Goal: Task Accomplishment & Management: Manage account settings

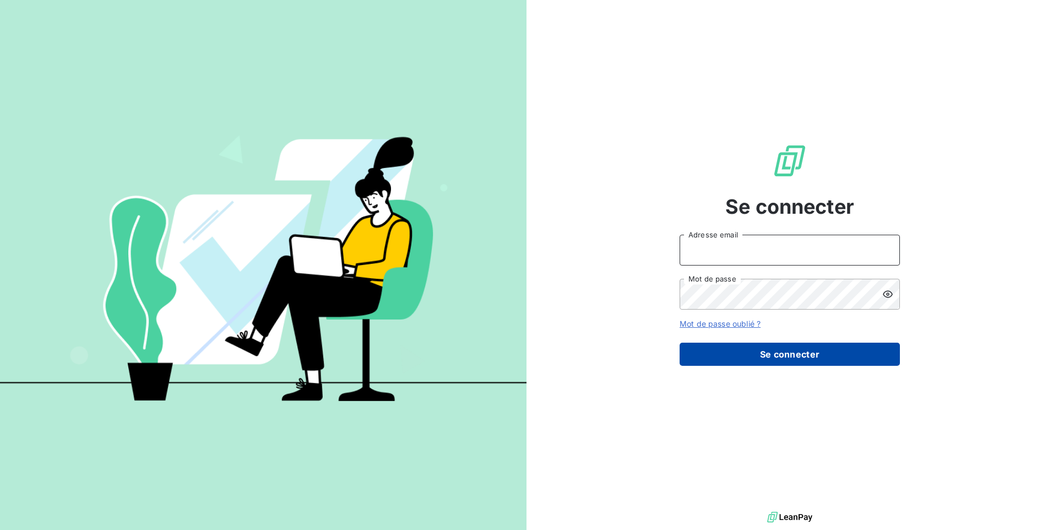
type input "[EMAIL_ADDRESS][DOMAIN_NAME]"
click at [741, 359] on button "Se connecter" at bounding box center [789, 353] width 220 height 23
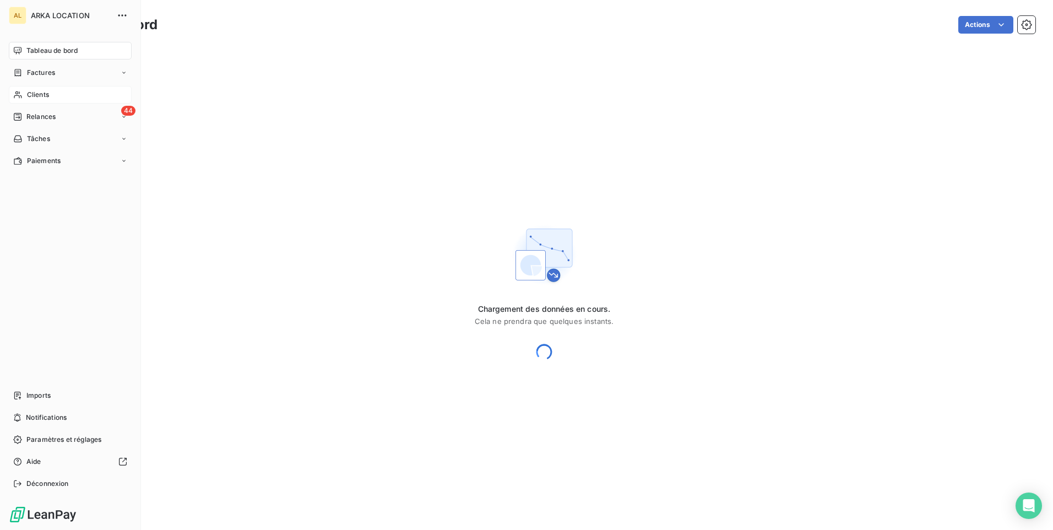
click at [36, 96] on span "Clients" at bounding box center [38, 95] width 22 height 10
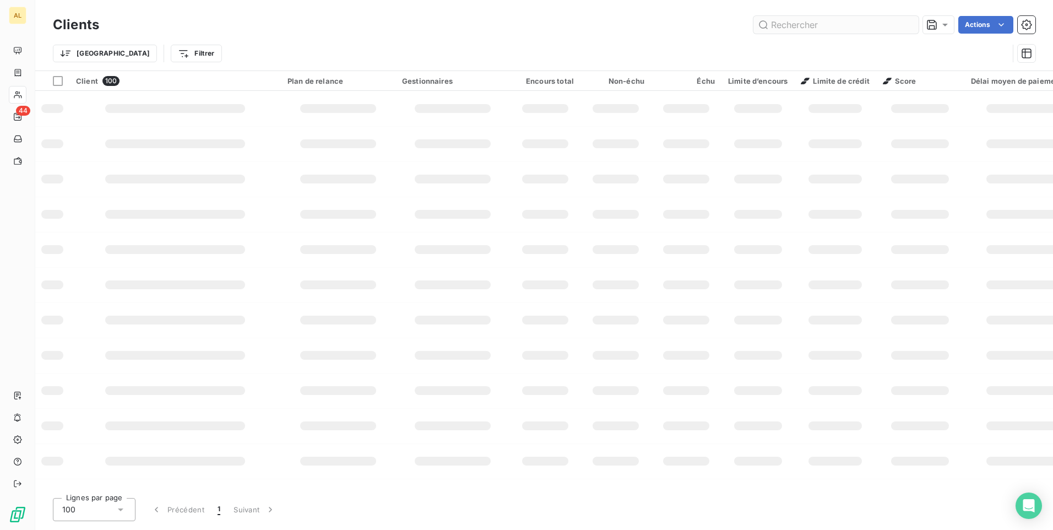
click at [827, 26] on input "text" at bounding box center [835, 25] width 165 height 18
type input "F.C.C"
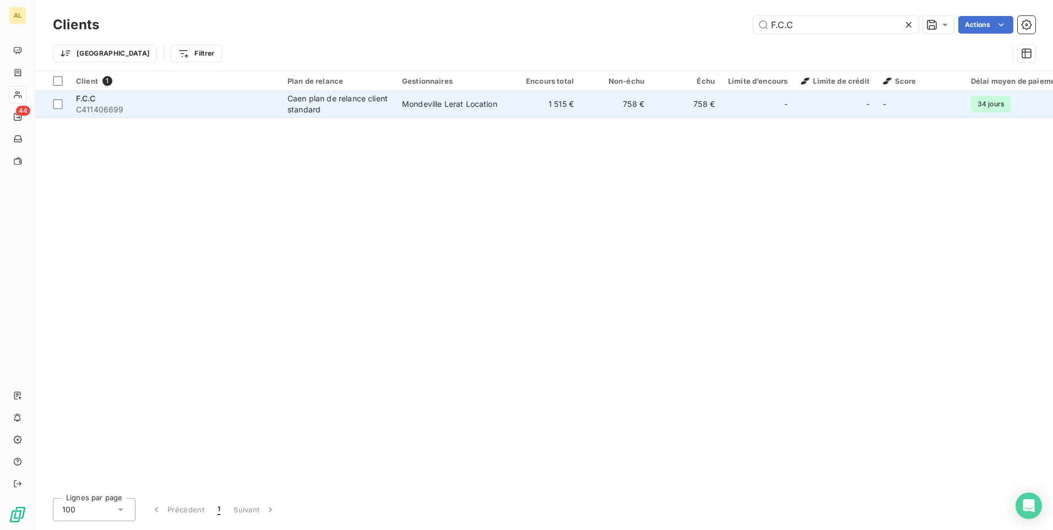
drag, startPoint x: 324, startPoint y: 99, endPoint x: 318, endPoint y: 177, distance: 77.9
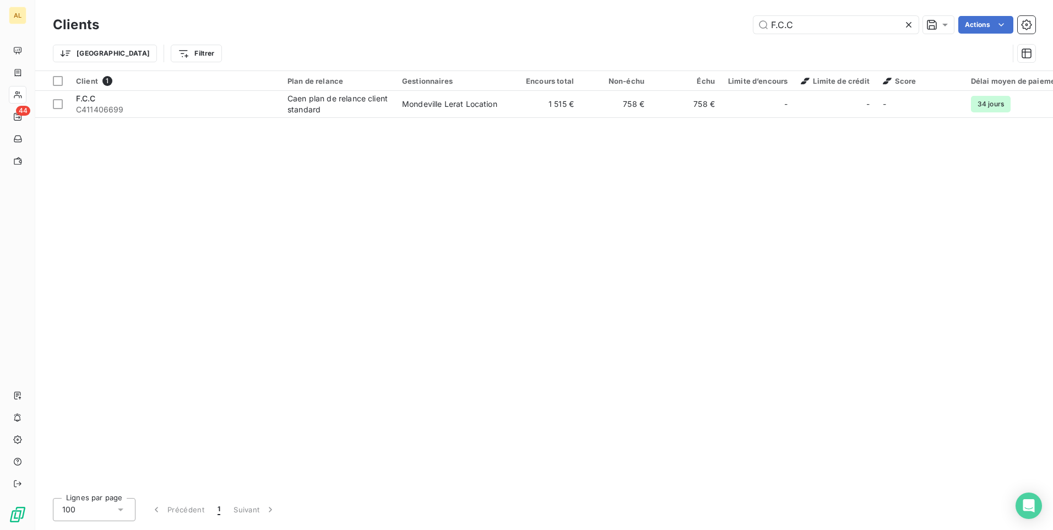
click at [324, 99] on div "Caen plan de relance client standard" at bounding box center [337, 104] width 101 height 22
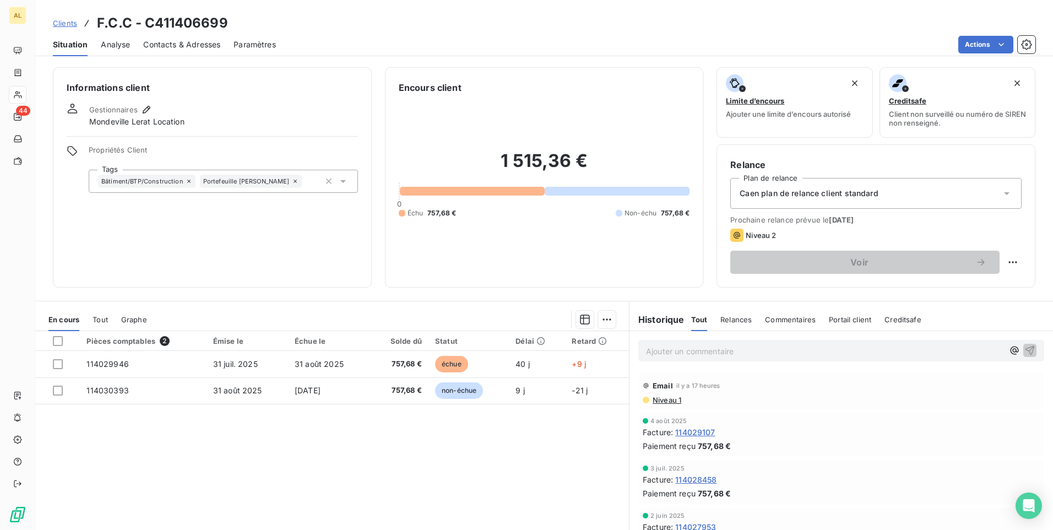
click at [189, 38] on div "Contacts & Adresses" at bounding box center [181, 44] width 77 height 23
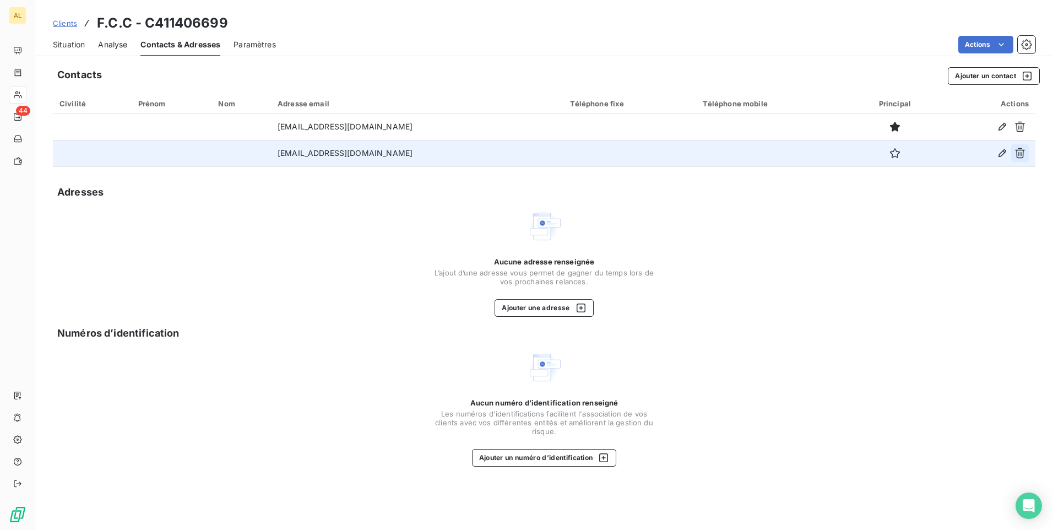
click at [1022, 152] on icon "button" at bounding box center [1019, 153] width 11 height 11
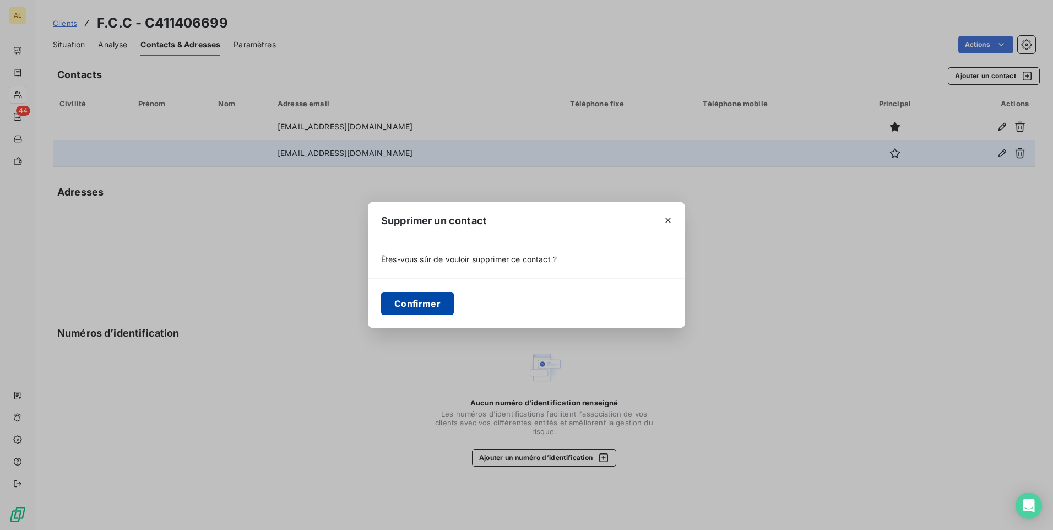
click at [436, 302] on button "Confirmer" at bounding box center [417, 303] width 73 height 23
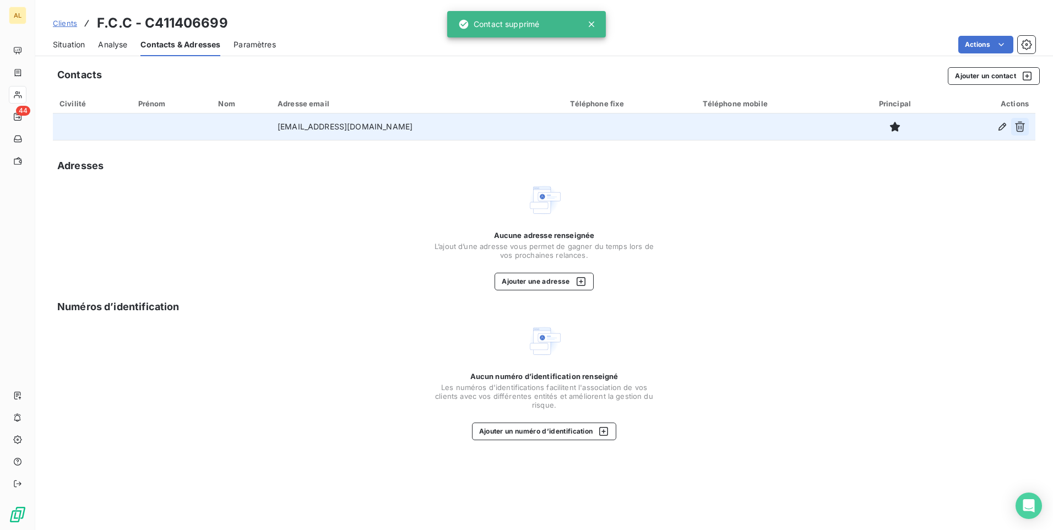
click at [1015, 129] on icon "button" at bounding box center [1019, 126] width 11 height 11
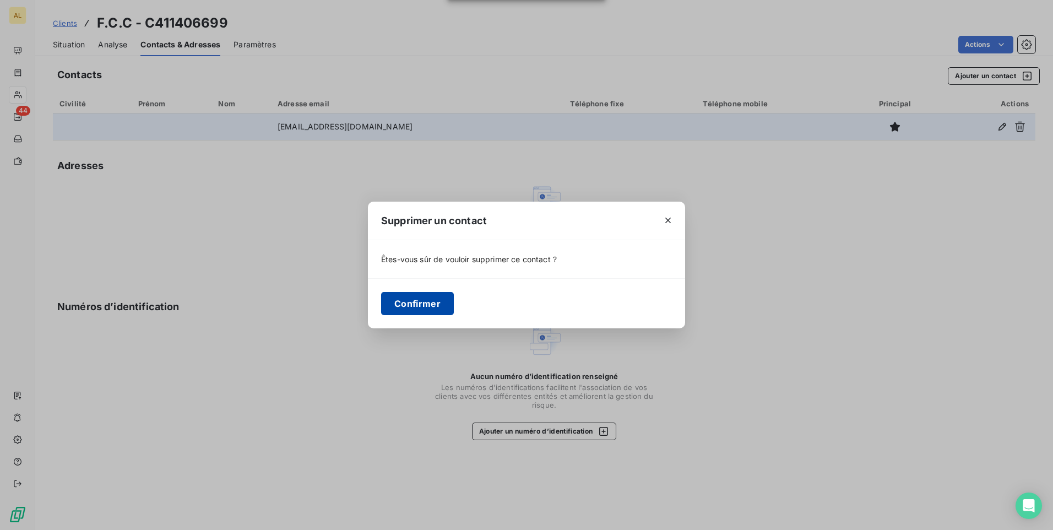
click at [430, 306] on button "Confirmer" at bounding box center [417, 303] width 73 height 23
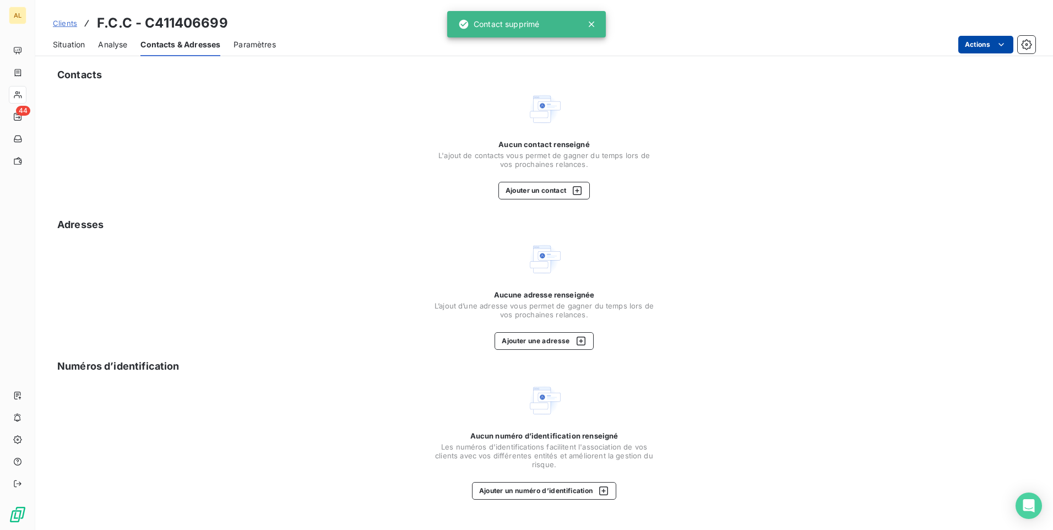
click at [978, 48] on html "AL 44 Clients F.C.C - C411406699 Situation Analyse Contacts & Adresses Paramètr…" at bounding box center [526, 265] width 1053 height 530
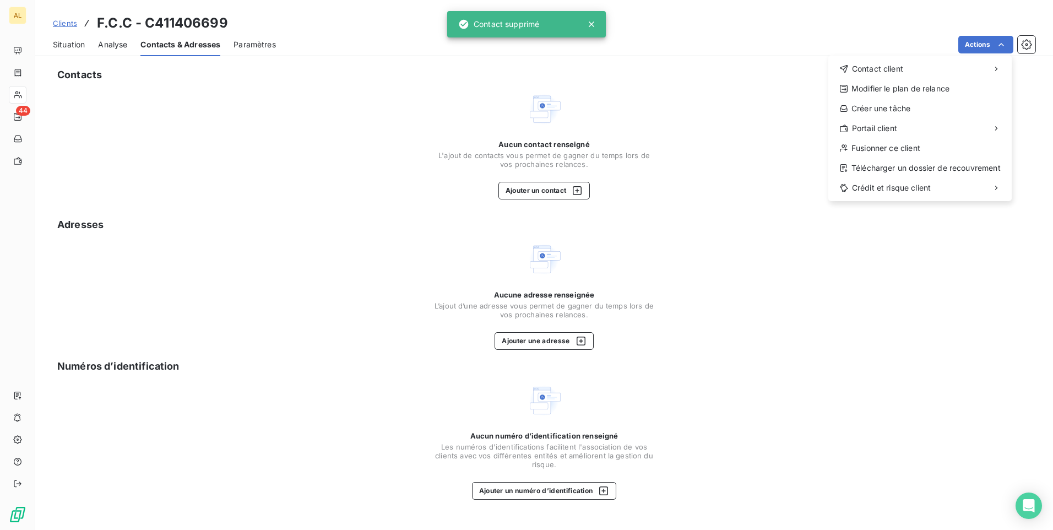
click at [706, 79] on html "AL 44 Clients F.C.C - C411406699 Situation Analyse Contacts & Adresses Paramètr…" at bounding box center [526, 265] width 1053 height 530
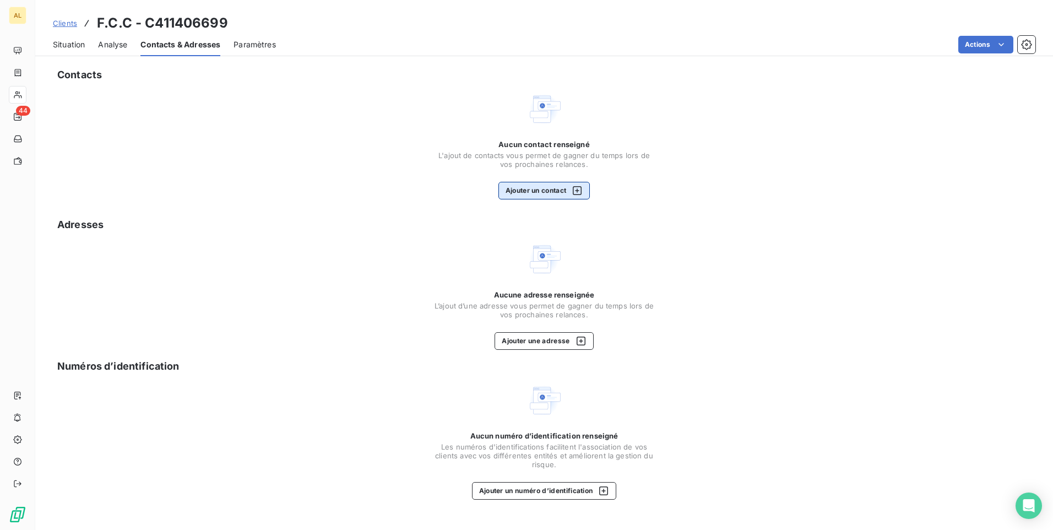
click at [547, 191] on button "Ajouter un contact" at bounding box center [544, 191] width 92 height 18
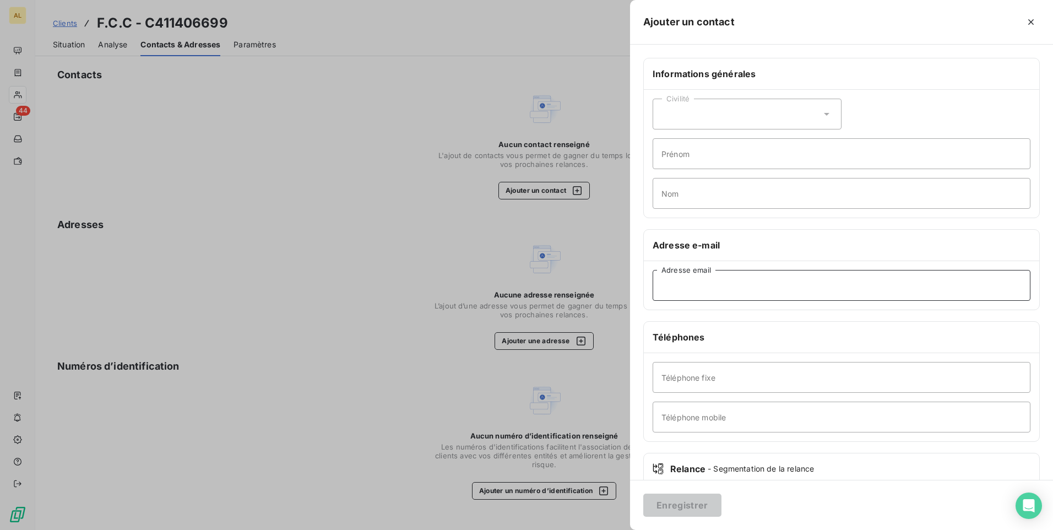
paste input "[EMAIL_ADDRESS][DOMAIN_NAME]"
type input "[EMAIL_ADDRESS][DOMAIN_NAME]"
click at [679, 509] on button "Enregistrer" at bounding box center [682, 504] width 78 height 23
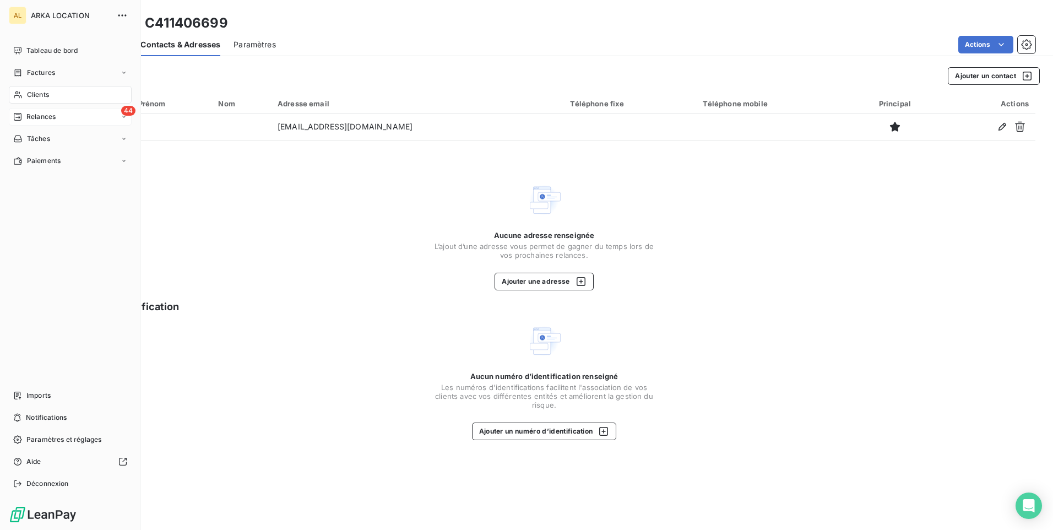
click at [31, 115] on span "Relances" at bounding box center [40, 117] width 29 height 10
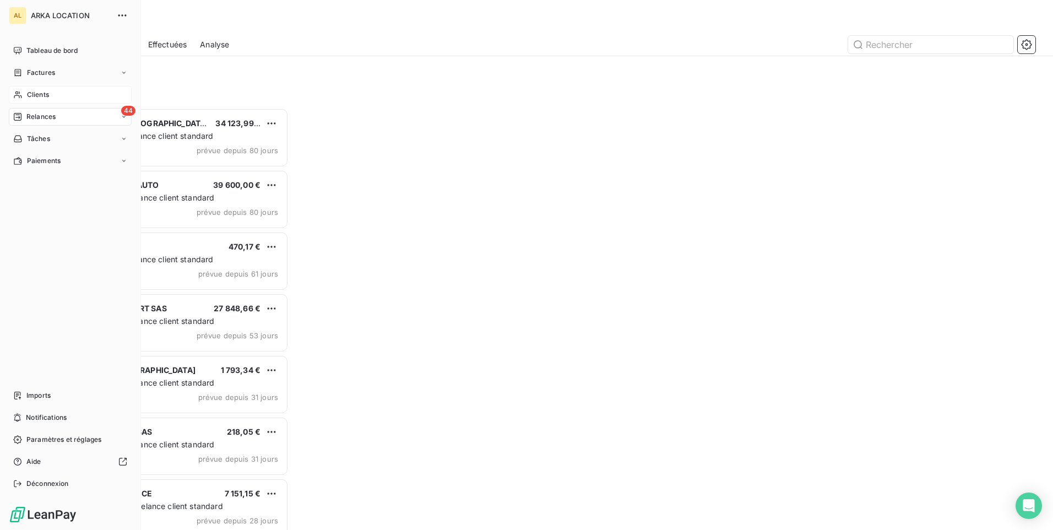
scroll to position [413, 227]
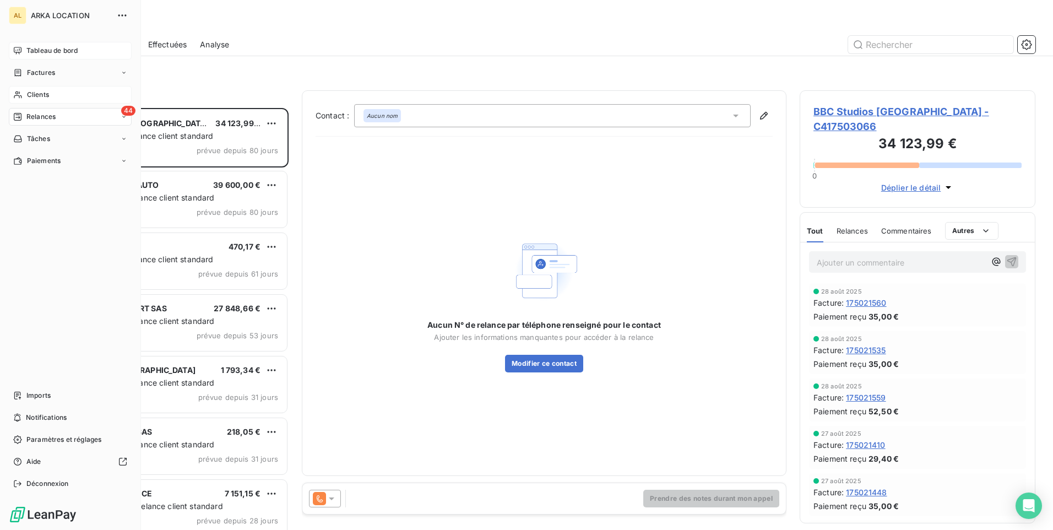
click at [50, 47] on span "Tableau de bord" at bounding box center [51, 51] width 51 height 10
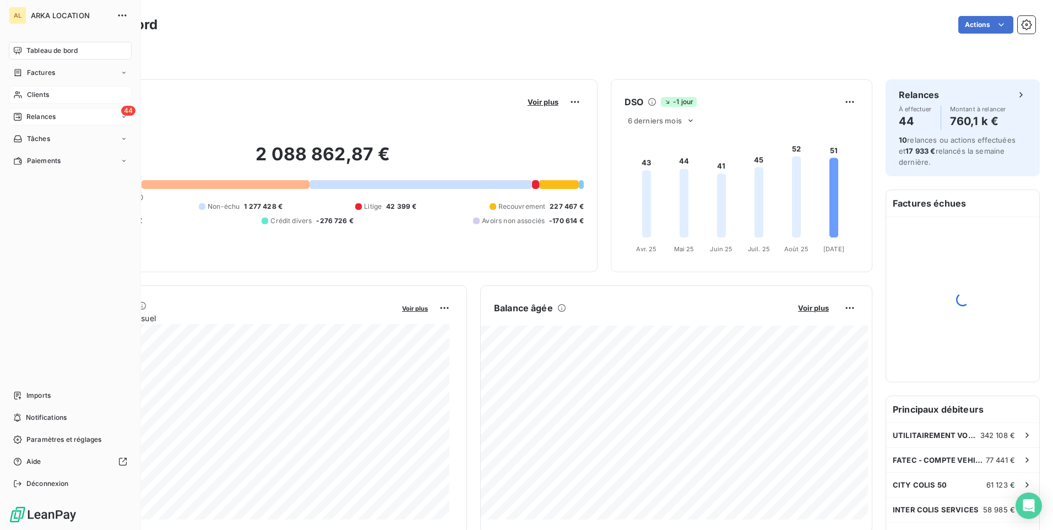
click at [37, 117] on span "Relances" at bounding box center [40, 117] width 29 height 10
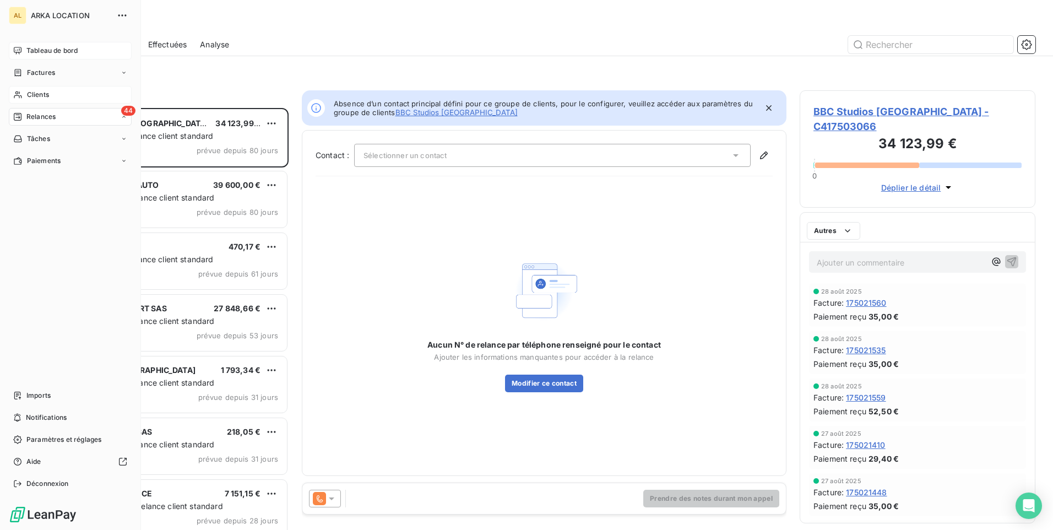
scroll to position [413, 227]
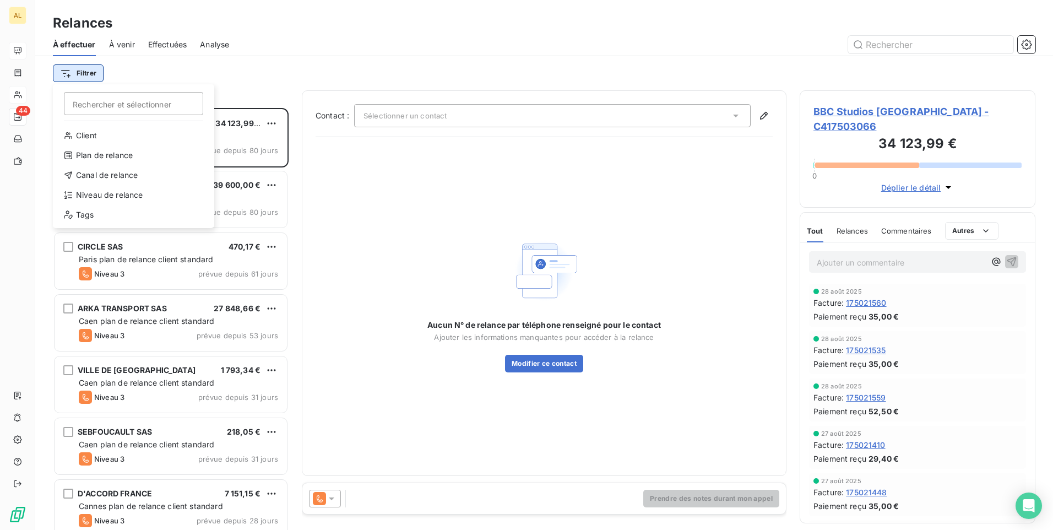
click at [92, 76] on html "AL 44 Relances À effectuer À venir Effectuées Analyse Filtrer Rechercher et sél…" at bounding box center [526, 265] width 1053 height 530
click at [113, 194] on div "Niveau de relance" at bounding box center [133, 195] width 152 height 18
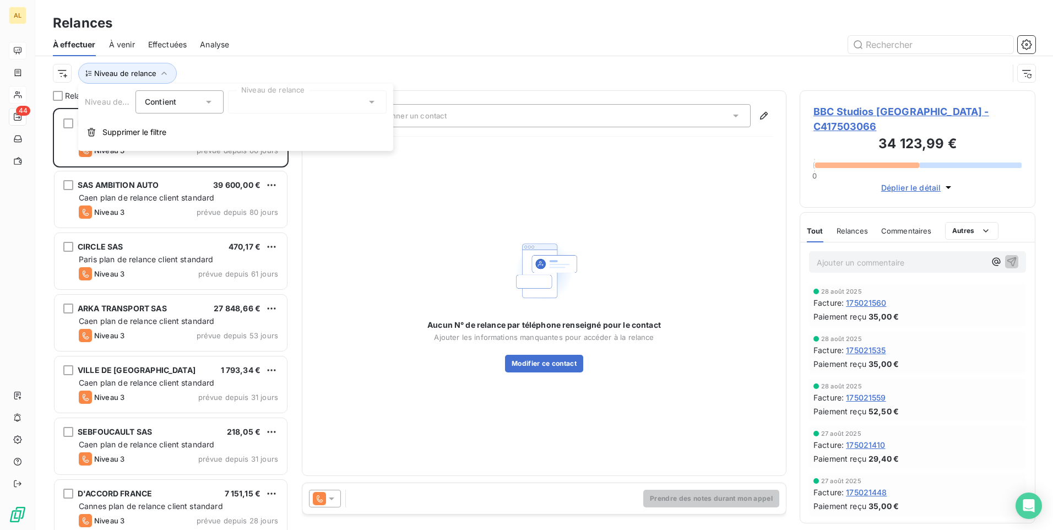
click at [290, 112] on div at bounding box center [307, 101] width 159 height 23
click at [293, 127] on li "Notification" at bounding box center [307, 126] width 159 height 20
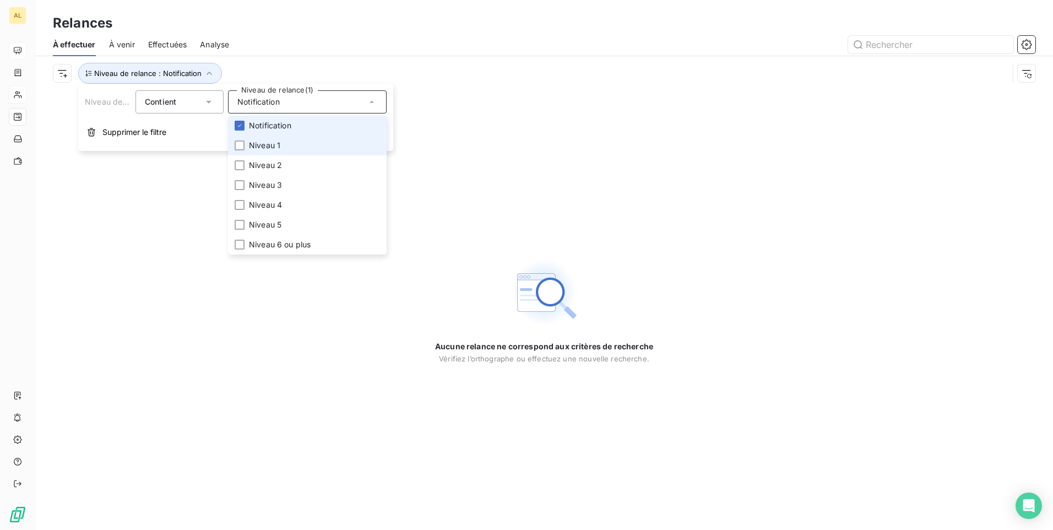
click at [285, 138] on li "Niveau 1" at bounding box center [307, 145] width 159 height 20
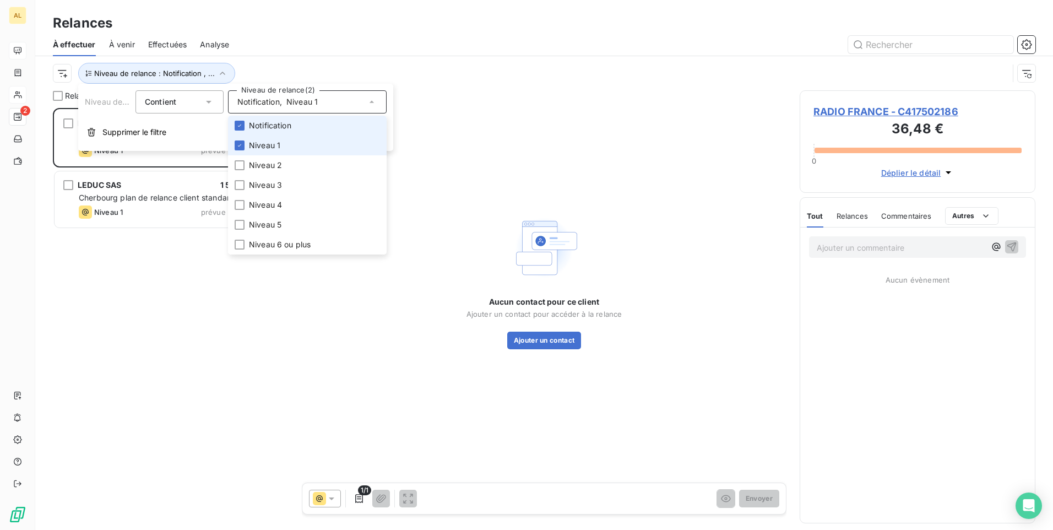
scroll to position [413, 227]
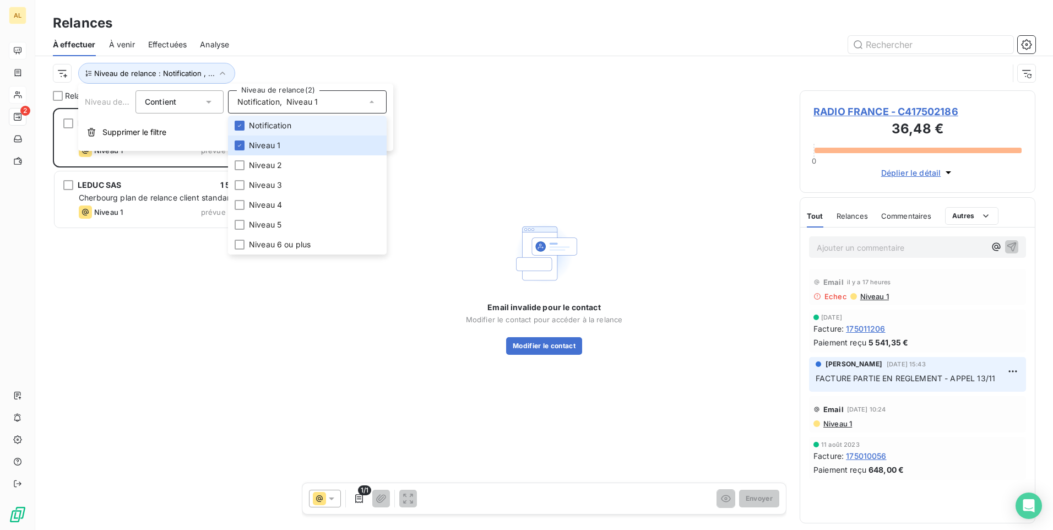
click at [285, 128] on span "Notification" at bounding box center [270, 125] width 42 height 11
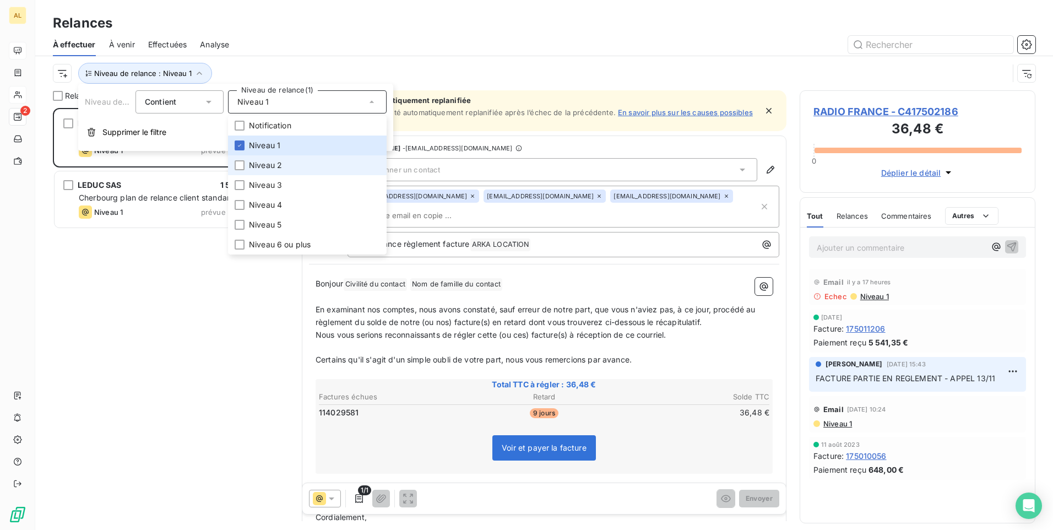
click at [280, 164] on span "Niveau 2" at bounding box center [265, 165] width 33 height 11
click at [271, 184] on span "Niveau 3" at bounding box center [265, 184] width 33 height 11
